Goal: Browse casually: Explore the website without a specific task or goal

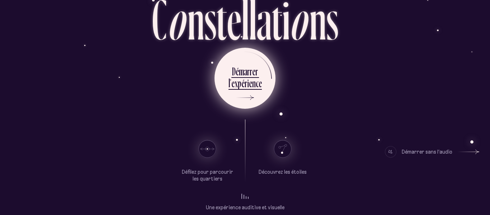
scroll to position [53, 0]
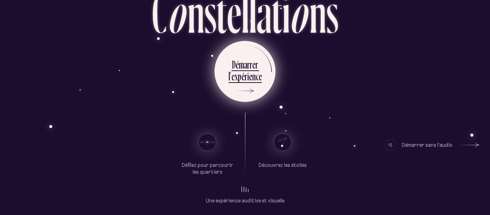
click at [261, 81] on ul "D é m a r r e r l ’ e x p é r i e n c e" at bounding box center [244, 71] width 61 height 61
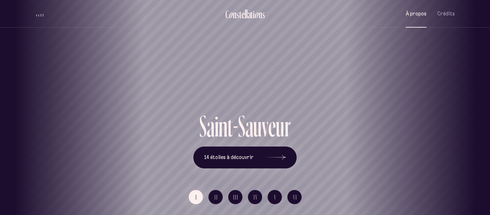
click at [413, 14] on span "À propos" at bounding box center [415, 14] width 21 height 6
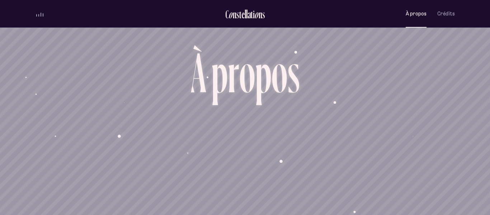
click at [38, 14] on span "volume audio" at bounding box center [38, 15] width 1 height 3
click at [38, 14] on button "volume audio" at bounding box center [39, 14] width 9 height 8
click at [38, 14] on span "volume audio" at bounding box center [38, 13] width 1 height 5
click at [438, 14] on span "Crédits" at bounding box center [446, 14] width 18 height 6
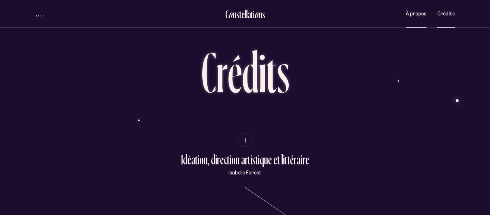
click at [411, 20] on button "À propos" at bounding box center [415, 13] width 21 height 17
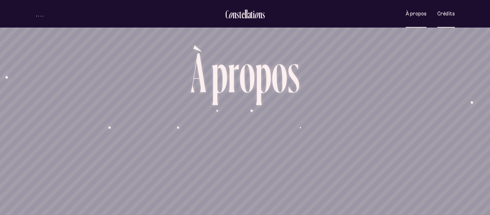
click at [450, 12] on span "Crédits" at bounding box center [446, 14] width 18 height 6
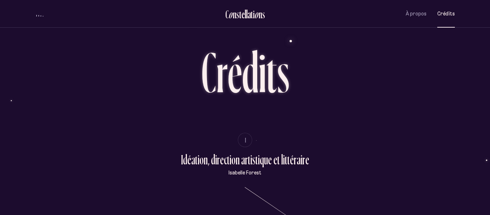
scroll to position [23, 0]
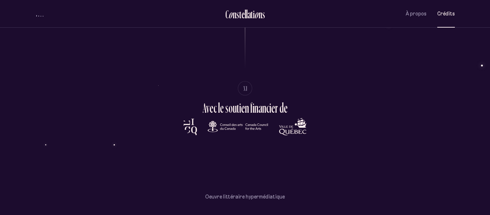
scroll to position [1613, 0]
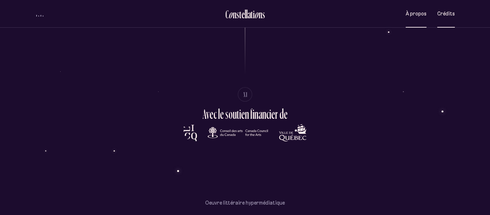
click at [408, 15] on span "À propos" at bounding box center [415, 14] width 21 height 6
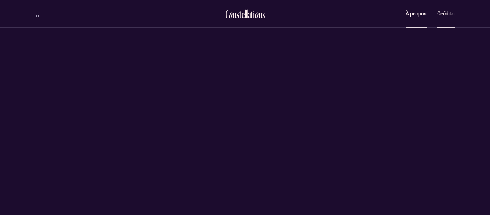
scroll to position [0, 0]
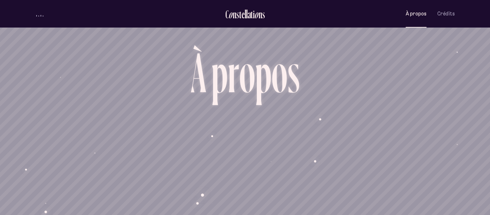
scroll to position [615, 0]
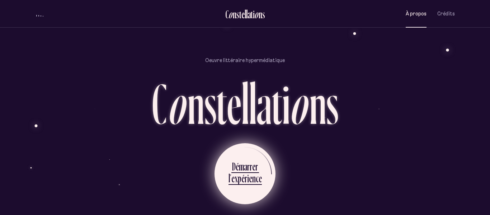
click at [222, 157] on ul "D é m a r r e r l ’ e x p é r i e n c e" at bounding box center [244, 173] width 61 height 61
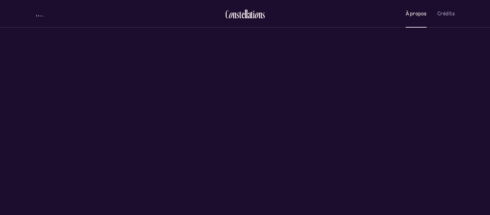
scroll to position [0, 0]
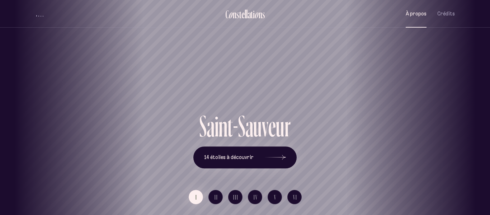
click at [415, 11] on span "À propos" at bounding box center [415, 14] width 21 height 6
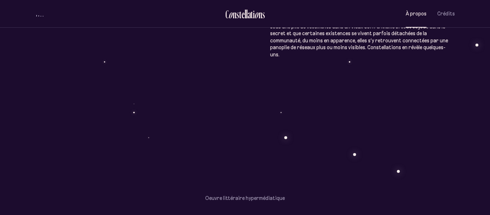
scroll to position [615, 0]
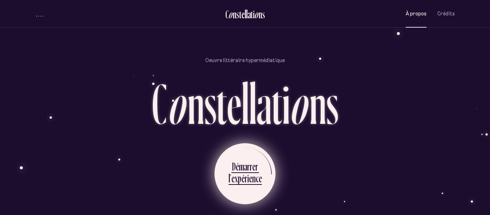
click at [252, 171] on div "n" at bounding box center [254, 178] width 4 height 14
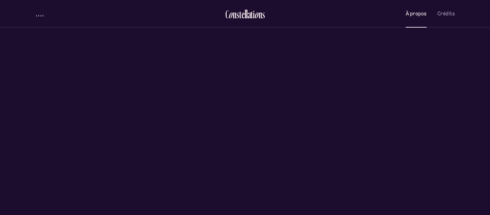
scroll to position [0, 0]
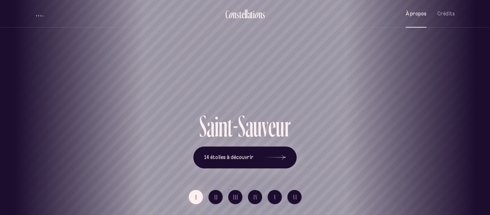
click at [419, 12] on span "À propos" at bounding box center [415, 14] width 21 height 6
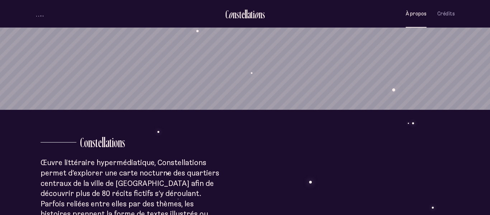
scroll to position [615, 0]
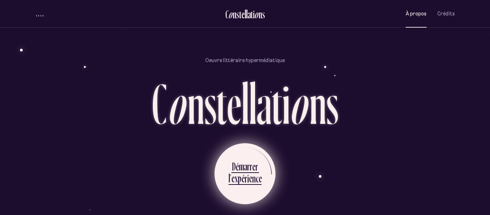
click at [242, 159] on div "m" at bounding box center [241, 166] width 5 height 14
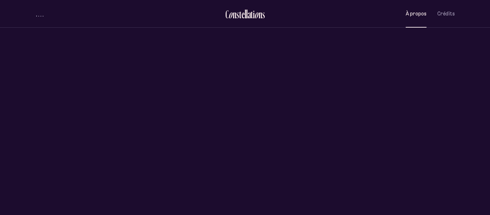
scroll to position [0, 0]
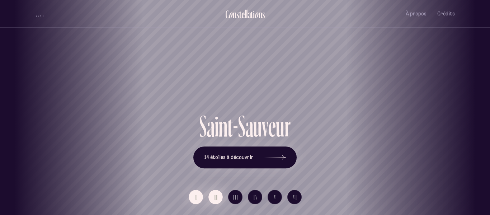
click at [214, 198] on button "II" at bounding box center [215, 197] width 14 height 14
click at [198, 199] on button "I" at bounding box center [196, 197] width 14 height 14
click at [409, 11] on span "À propos" at bounding box center [415, 14] width 21 height 6
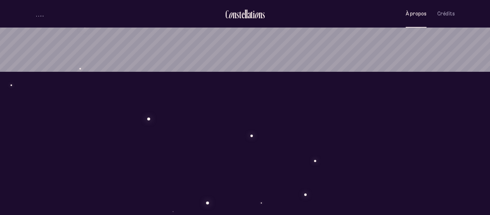
scroll to position [176, 0]
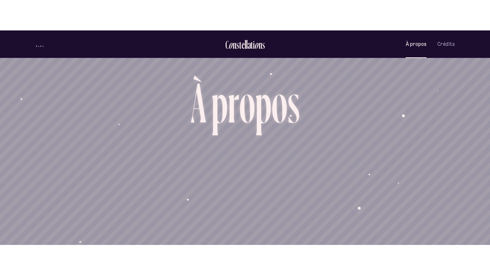
scroll to position [176, 0]
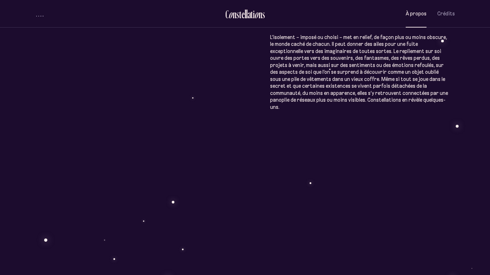
scroll to position [663, 0]
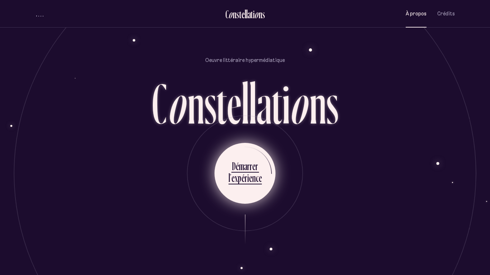
click at [253, 159] on div "e" at bounding box center [253, 166] width 3 height 14
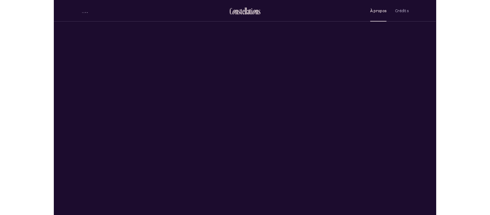
scroll to position [0, 0]
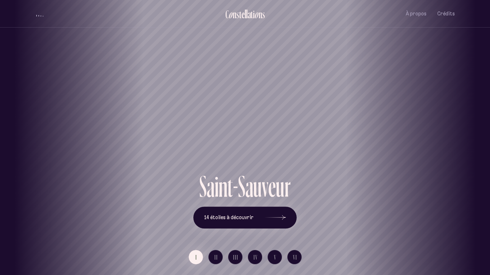
click at [253, 127] on div "Saint-Sauveur" at bounding box center [244, 145] width 479 height 51
click at [229, 214] on span "14 étoiles à découvrir" at bounding box center [228, 218] width 49 height 6
